Goal: Use online tool/utility: Utilize a website feature to perform a specific function

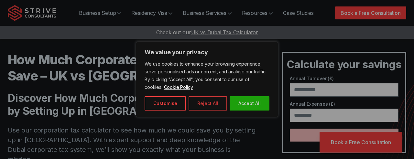
click at [214, 102] on button "Reject All" at bounding box center [208, 103] width 38 height 14
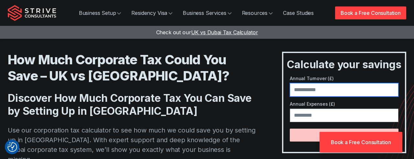
click at [339, 87] on input "number" at bounding box center [344, 90] width 109 height 14
type input "******"
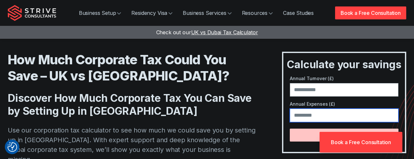
click at [317, 116] on input "number" at bounding box center [344, 116] width 109 height 14
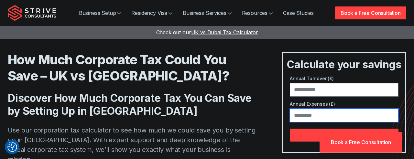
type input "*****"
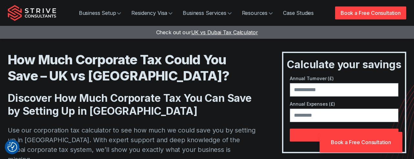
click at [353, 101] on label "Annual Expenses (£)" at bounding box center [344, 104] width 109 height 7
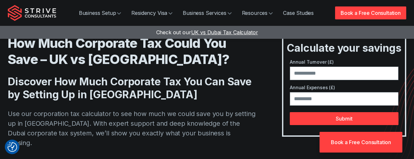
scroll to position [17, 0]
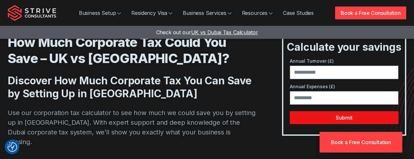
click at [330, 119] on button "Submit" at bounding box center [344, 117] width 109 height 13
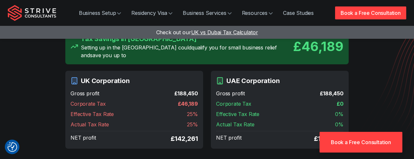
scroll to position [59, 0]
click at [191, 100] on span "£ 46,189" at bounding box center [188, 104] width 20 height 8
click at [194, 112] on div "Gross profit £ 188,450 Corporate Tax £ 46,189 Effective Tax Rate 25 % Actual Ta…" at bounding box center [134, 116] width 127 height 54
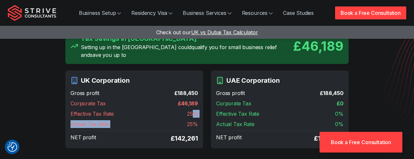
click at [194, 112] on span "25 %" at bounding box center [192, 114] width 11 height 8
click at [194, 121] on span "25 %" at bounding box center [192, 124] width 11 height 8
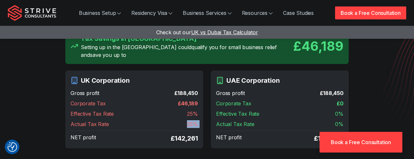
click at [194, 121] on span "25 %" at bounding box center [192, 124] width 11 height 8
click at [195, 110] on span "25 %" at bounding box center [192, 114] width 11 height 8
click at [195, 120] on span "25 %" at bounding box center [192, 124] width 11 height 8
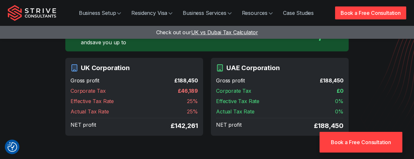
scroll to position [71, 0]
click at [250, 87] on span "Corporate Tax" at bounding box center [233, 91] width 35 height 8
click at [243, 98] on span "Effective Tax Rate" at bounding box center [237, 102] width 43 height 8
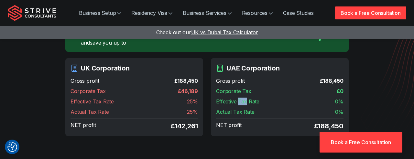
click at [243, 98] on span "Effective Tax Rate" at bounding box center [237, 102] width 43 height 8
click at [241, 108] on span "Actual Tax Rate" at bounding box center [235, 112] width 38 height 8
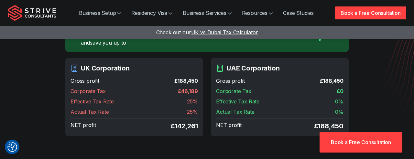
click at [257, 108] on div "Actual Tax Rate 0 %" at bounding box center [279, 112] width 127 height 8
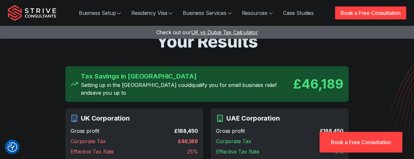
scroll to position [0, 0]
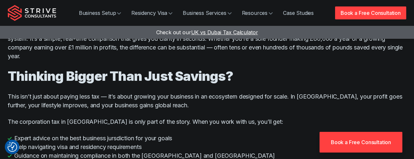
scroll to position [471, 0]
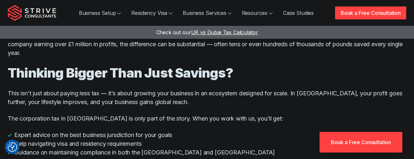
click at [153, 148] on li "Guidance on maintaining compliance in both the [GEOGRAPHIC_DATA] and [GEOGRAPHI…" at bounding box center [207, 152] width 399 height 9
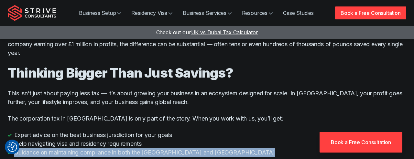
click at [153, 148] on li "Guidance on maintaining compliance in both the [GEOGRAPHIC_DATA] and [GEOGRAPHI…" at bounding box center [207, 152] width 399 height 9
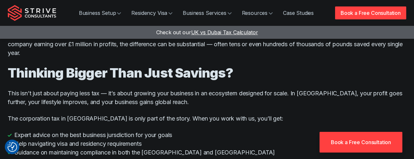
click at [149, 139] on li "Help navigating visa and residency requirements" at bounding box center [207, 143] width 399 height 9
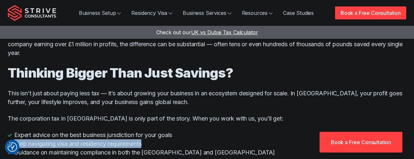
click at [149, 139] on li "Help navigating visa and residency requirements" at bounding box center [207, 143] width 399 height 9
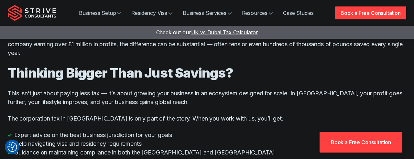
click at [168, 131] on li "Expert advice on the best business jursdiction for your goals" at bounding box center [207, 135] width 399 height 9
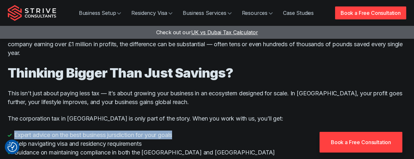
click at [168, 131] on li "Expert advice on the best business jursdiction for your goals" at bounding box center [207, 135] width 399 height 9
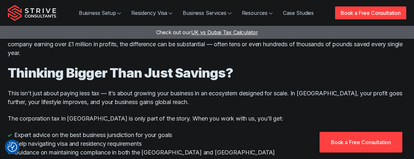
click at [161, 148] on li "Guidance on maintaining compliance in both the [GEOGRAPHIC_DATA] and [GEOGRAPHI…" at bounding box center [207, 152] width 399 height 9
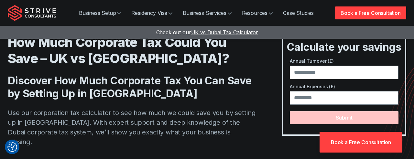
scroll to position [0, 0]
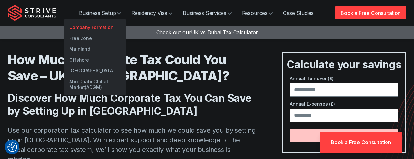
click at [96, 29] on link "Company Formation" at bounding box center [95, 27] width 62 height 11
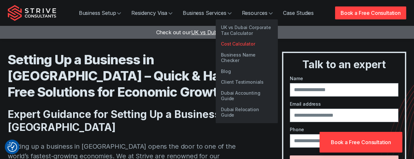
click at [243, 42] on link "Cost Calculator" at bounding box center [247, 43] width 62 height 11
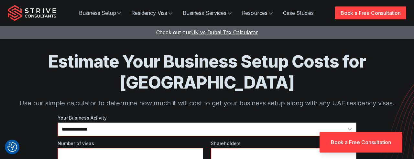
scroll to position [0, 0]
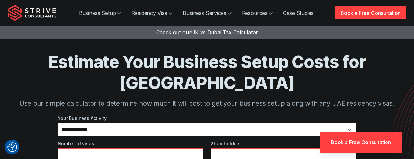
click at [151, 99] on p "Use our simple calculator to determine how much it will cost to get your busine…" at bounding box center [207, 104] width 399 height 10
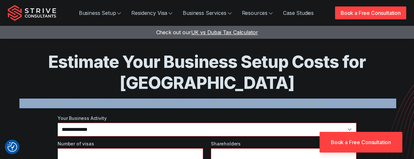
click at [151, 99] on p "Use our simple calculator to determine how much it will cost to get your busine…" at bounding box center [207, 104] width 399 height 10
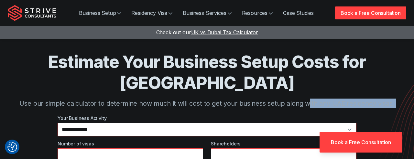
click at [309, 99] on p "Use our simple calculator to determine how much it will cost to get your busine…" at bounding box center [207, 104] width 399 height 10
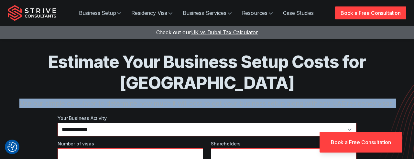
click at [309, 99] on p "Use our simple calculator to determine how much it will cost to get your busine…" at bounding box center [207, 104] width 399 height 10
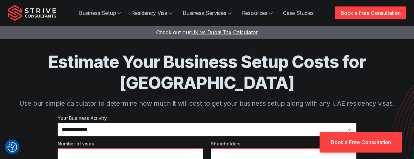
click at [274, 99] on p "Use our simple calculator to determine how much it will cost to get your busine…" at bounding box center [207, 104] width 399 height 10
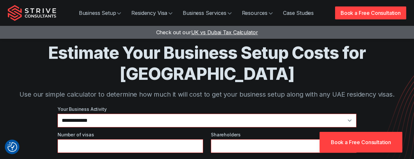
scroll to position [10, 0]
